Goal: Information Seeking & Learning: Learn about a topic

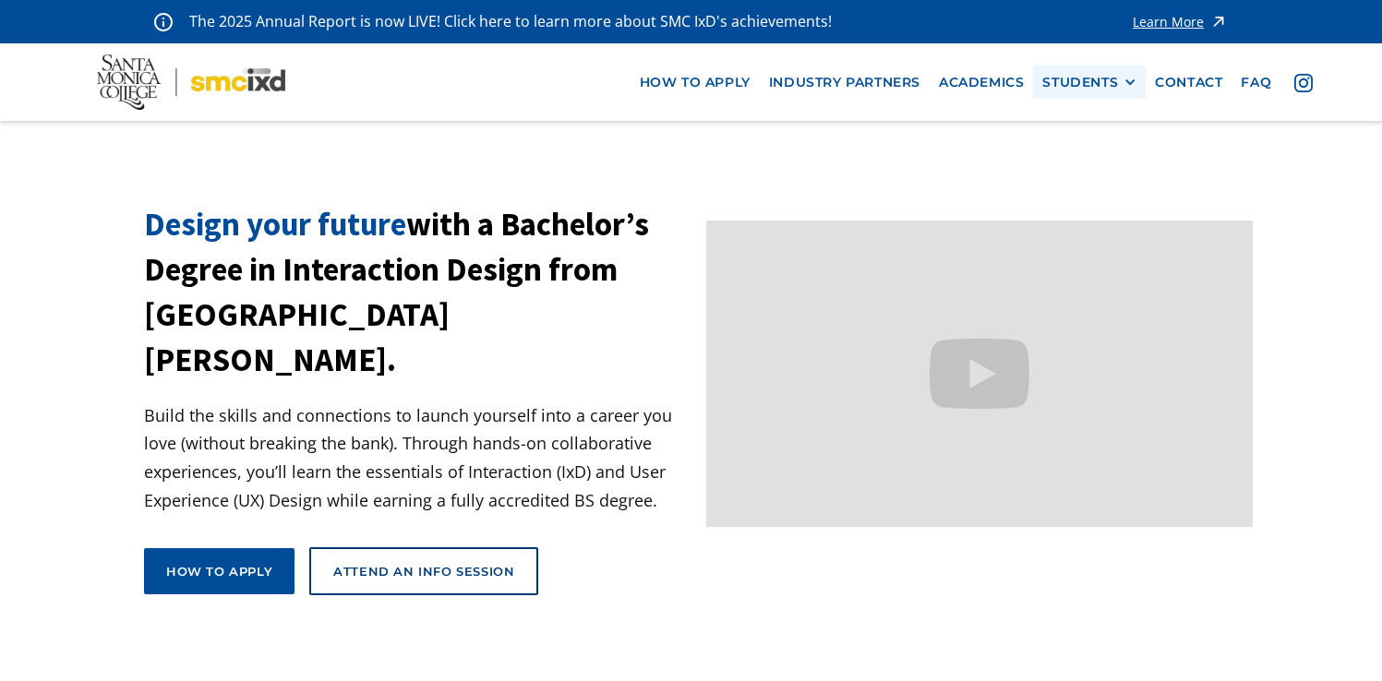
click at [1075, 81] on div "STUDENTS" at bounding box center [1080, 83] width 76 height 16
click at [1082, 154] on link "Current Students" at bounding box center [1125, 150] width 166 height 34
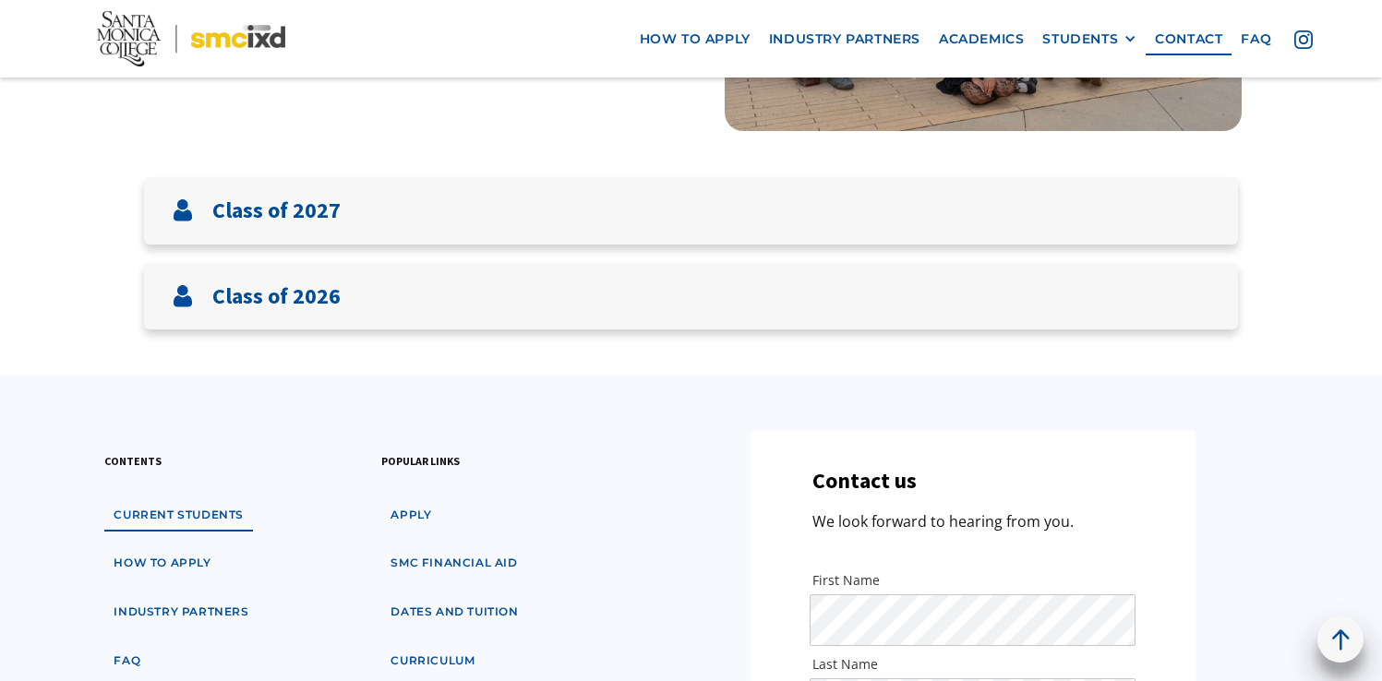
scroll to position [407, 0]
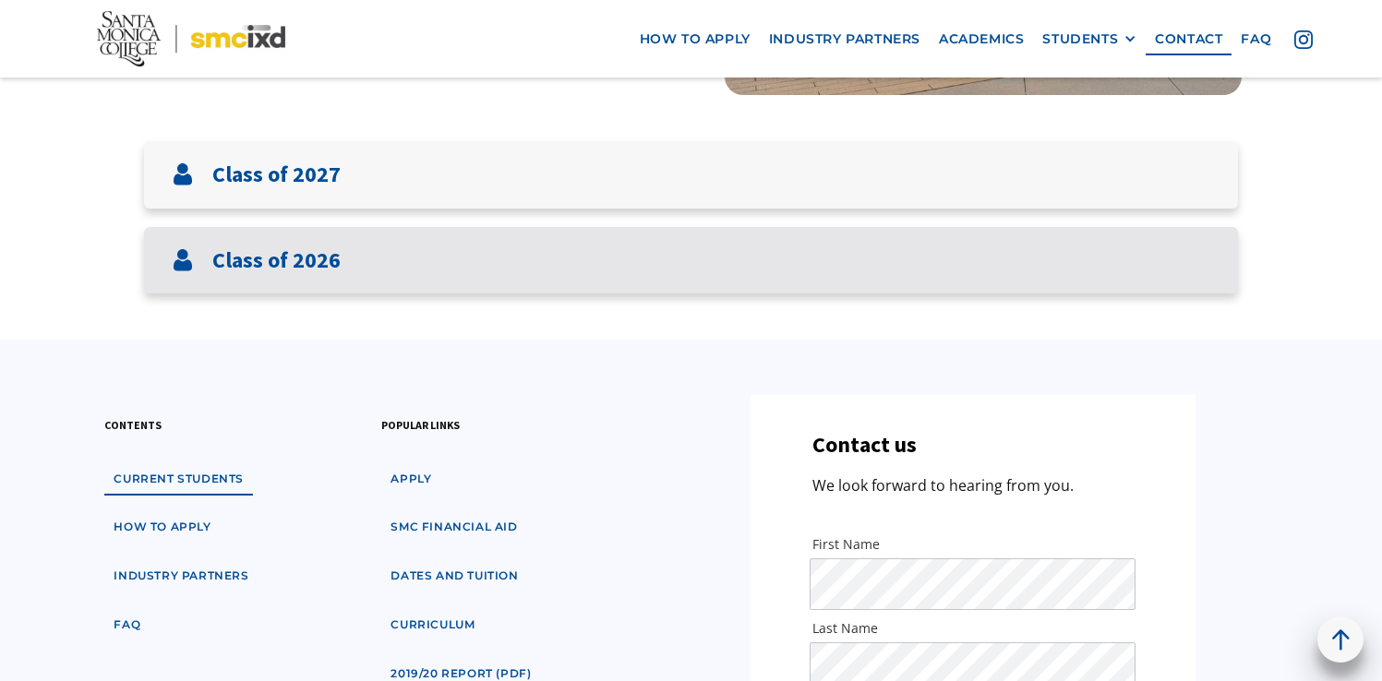
click at [1028, 237] on div "Class of 2026" at bounding box center [691, 260] width 1094 height 67
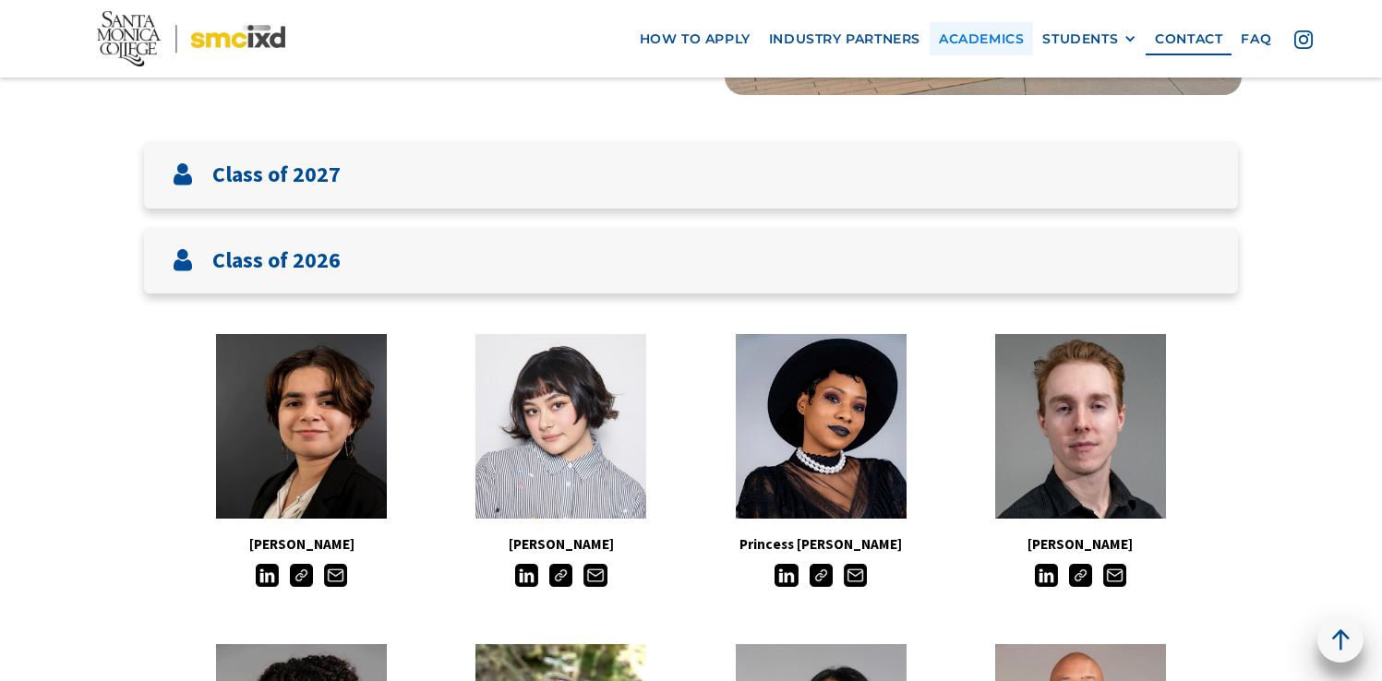
click at [951, 23] on link "Academics" at bounding box center [981, 38] width 103 height 34
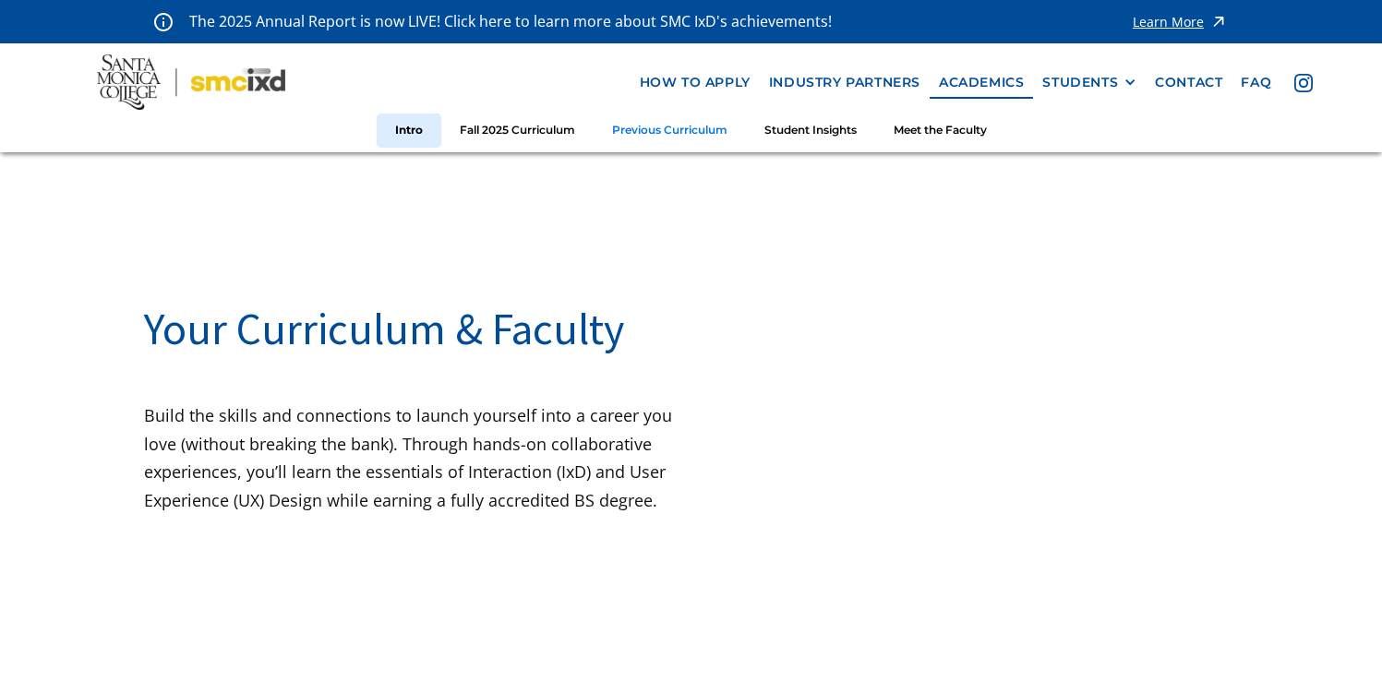
click at [649, 138] on link "Previous Curriculum" at bounding box center [670, 131] width 152 height 34
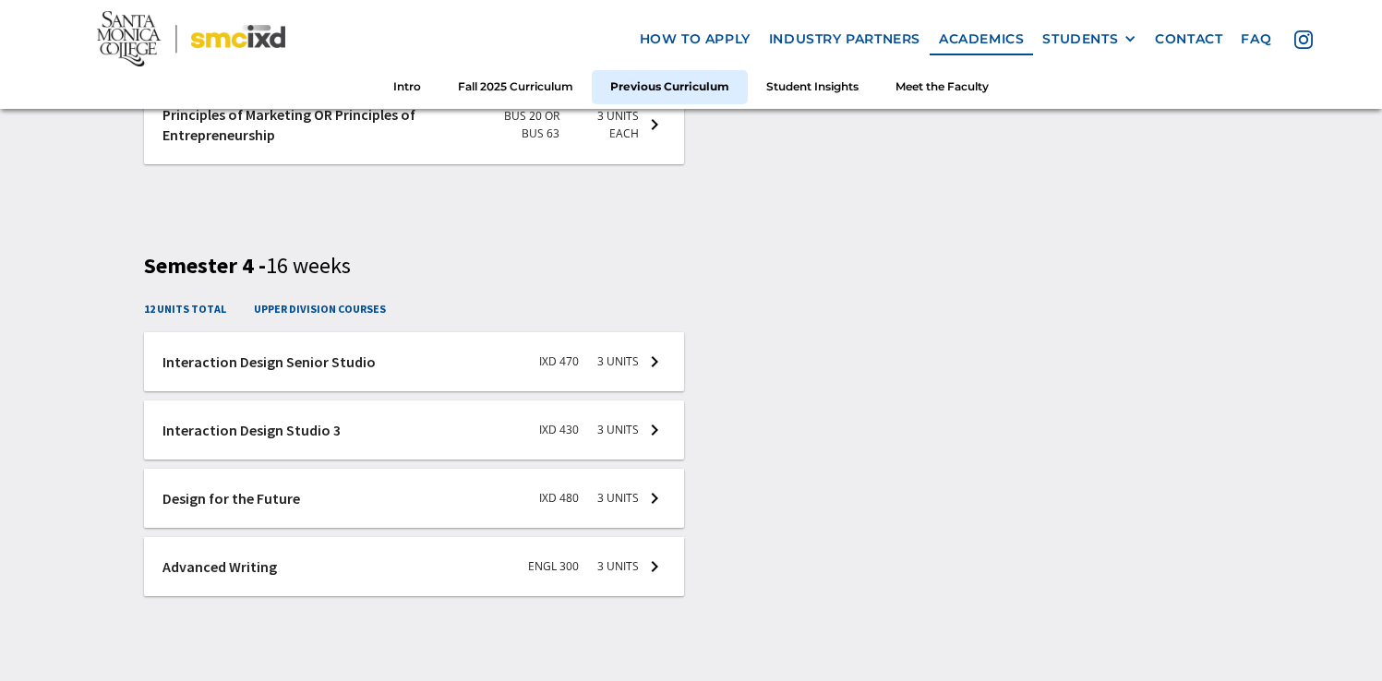
scroll to position [4170, 0]
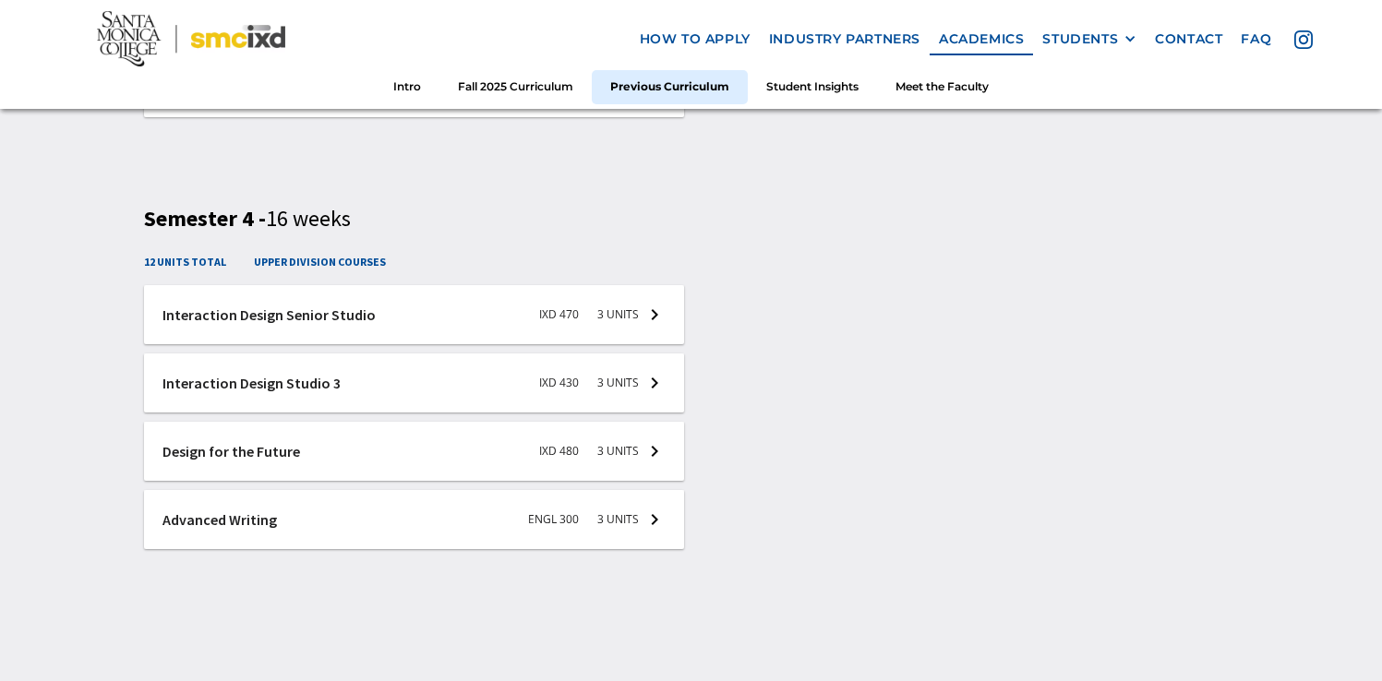
click at [604, 318] on div at bounding box center [414, 314] width 540 height 59
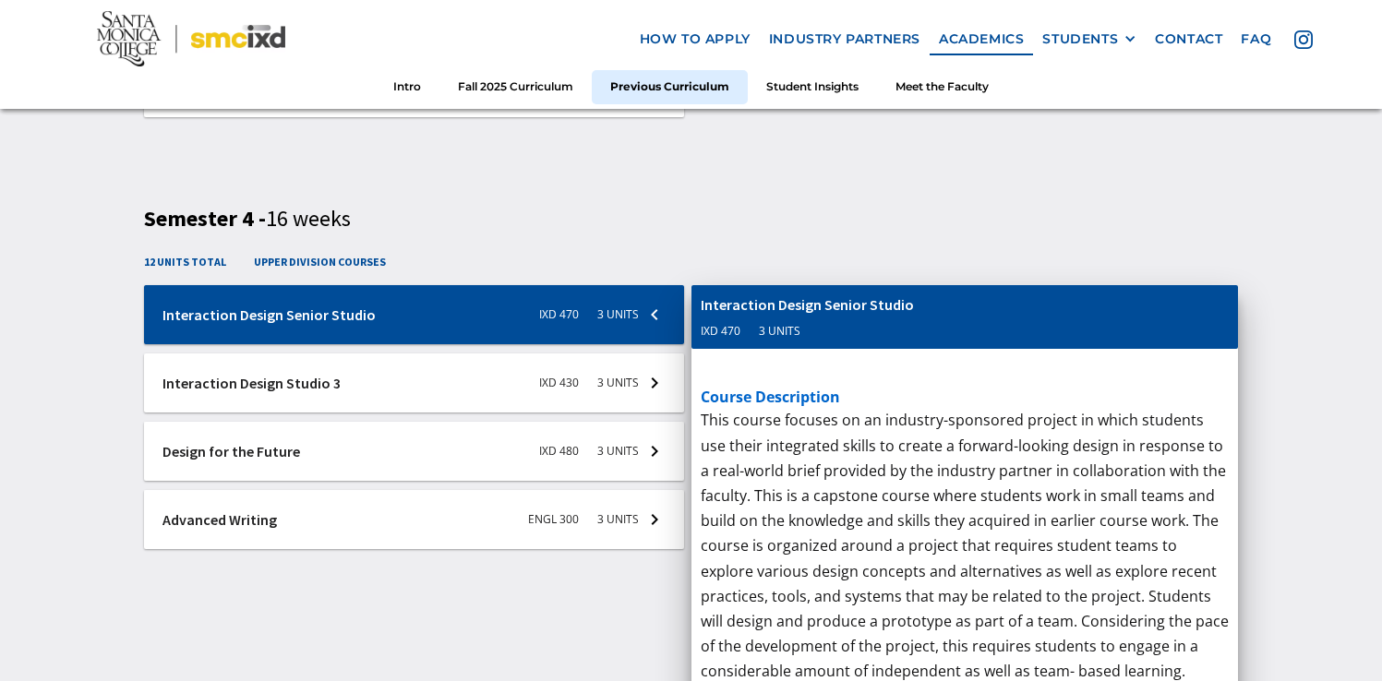
click at [609, 370] on div at bounding box center [414, 383] width 540 height 59
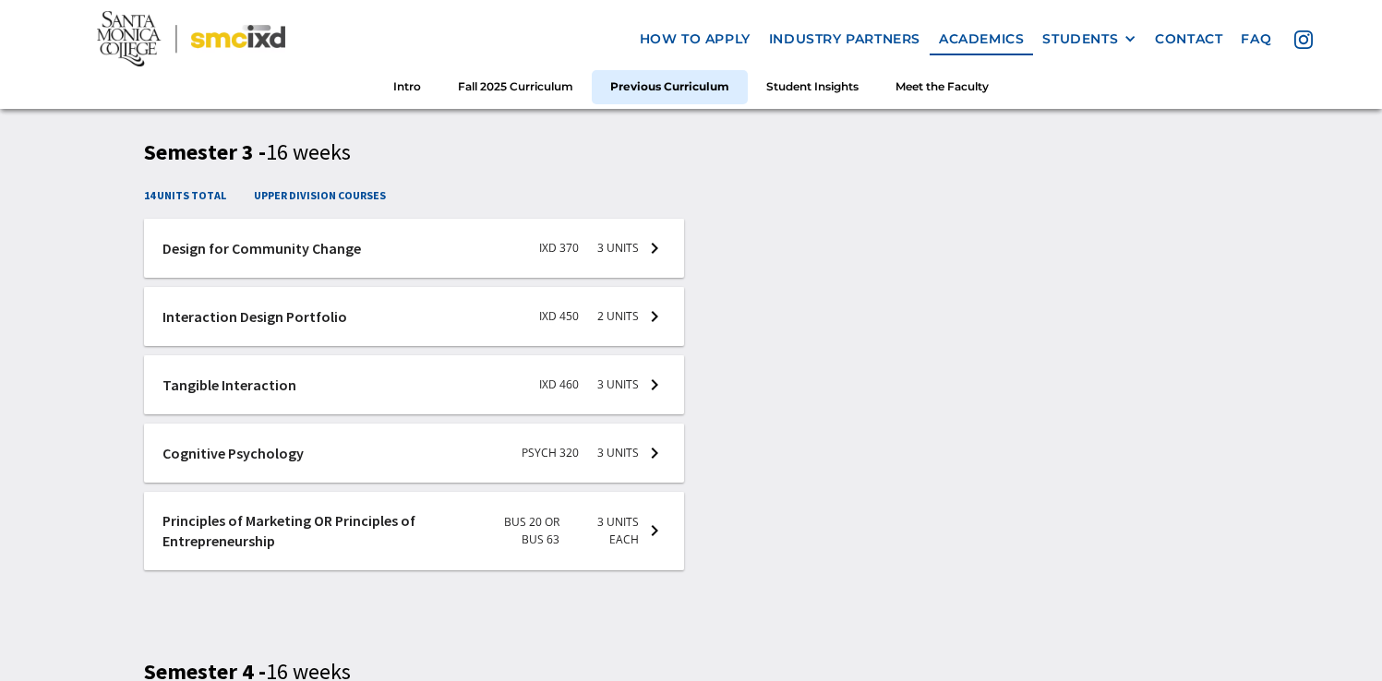
scroll to position [3727, 0]
